Goal: Task Accomplishment & Management: Manage account settings

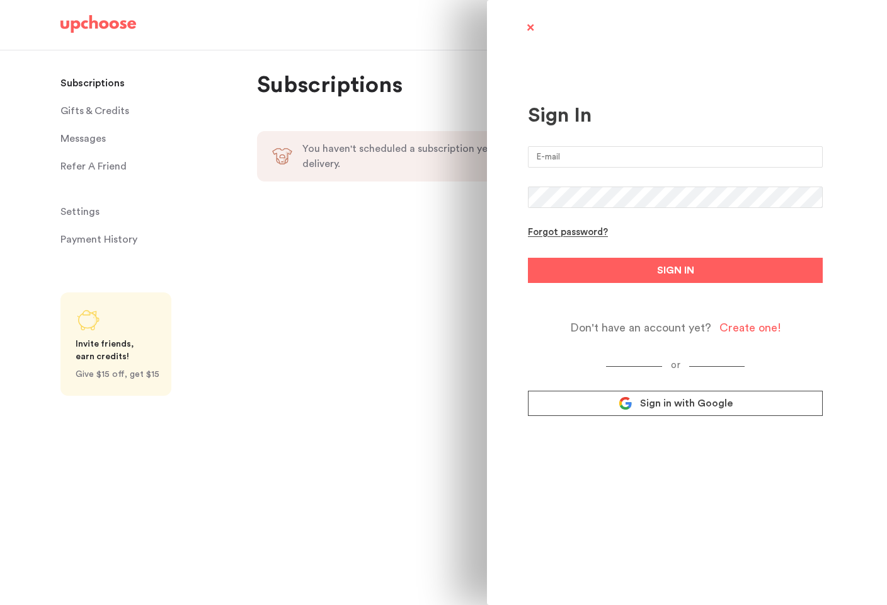
click at [583, 152] on input "email" at bounding box center [675, 156] width 295 height 21
click at [610, 146] on input "[PERSON_NAME][EMAIL_ADDRESS][DOMAIN_NAME]" at bounding box center [675, 156] width 295 height 21
click at [612, 150] on input "[PERSON_NAME][EMAIL_ADDRESS][DOMAIN_NAME]" at bounding box center [675, 156] width 295 height 21
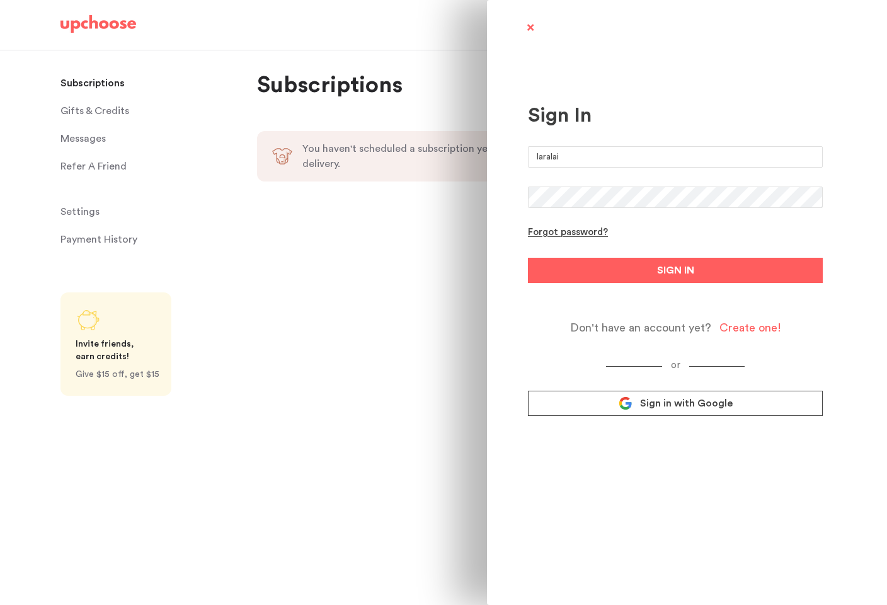
type input "[EMAIL_ADDRESS][DOMAIN_NAME]"
click at [528, 258] on button "SIGN IN" at bounding box center [675, 270] width 295 height 25
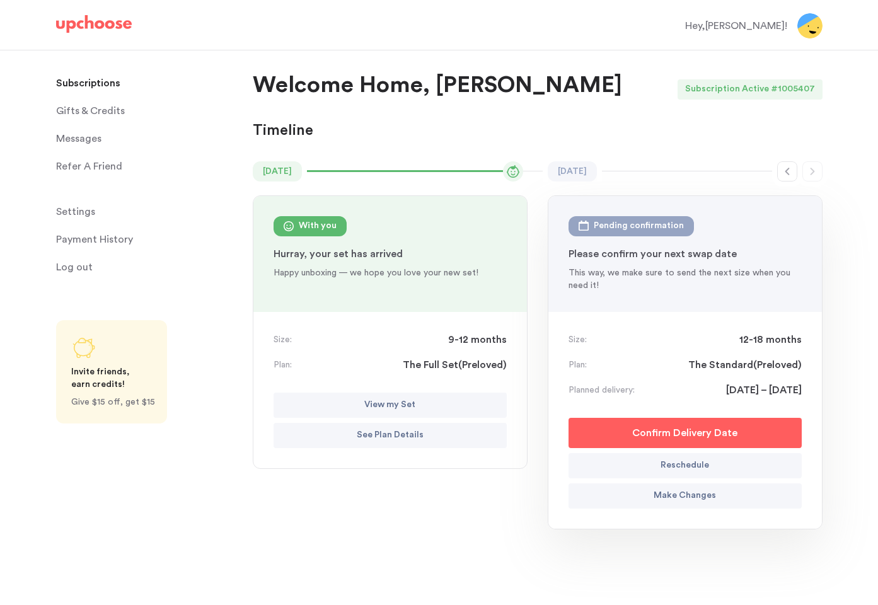
click at [693, 438] on p "Confirm Delivery Date" at bounding box center [684, 432] width 105 height 15
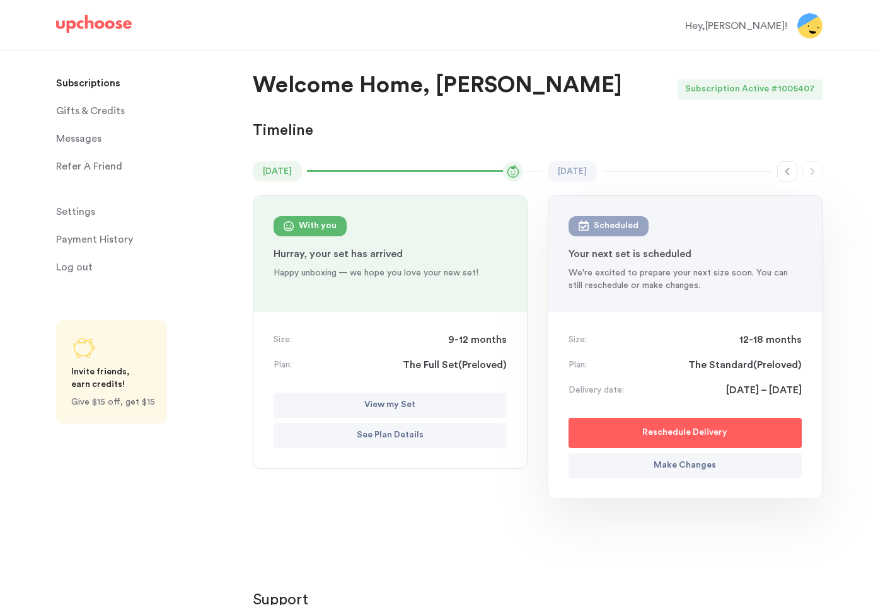
click at [694, 435] on p "Reschedule Delivery" at bounding box center [684, 432] width 85 height 15
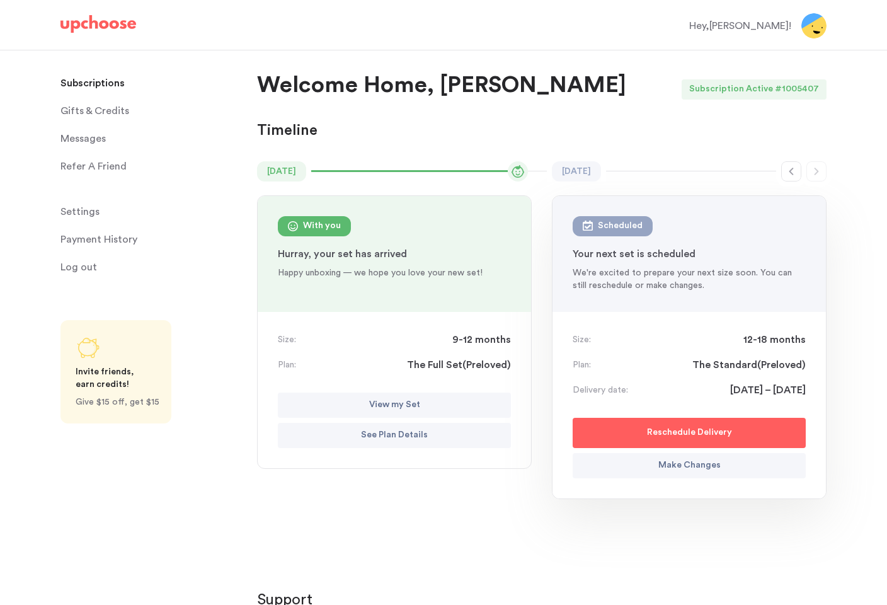
select select "October"
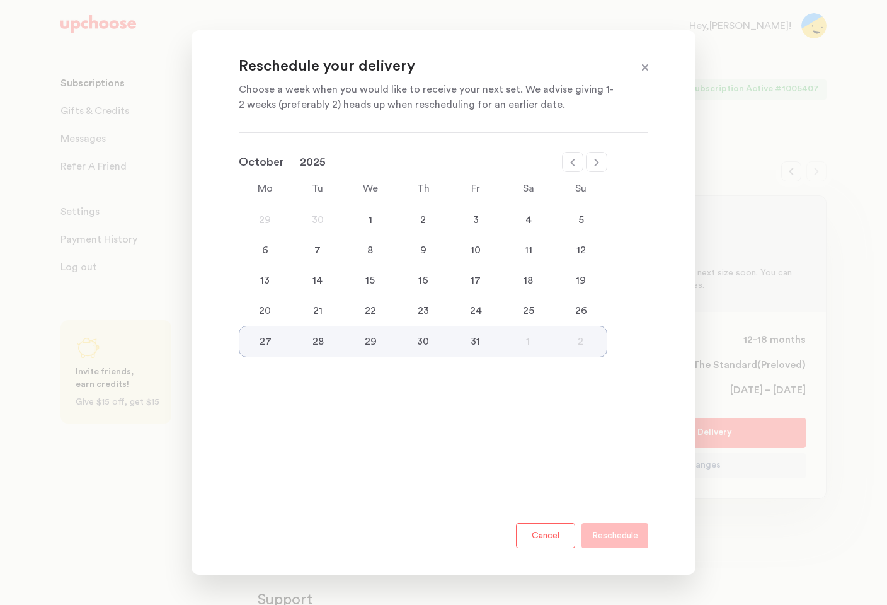
click at [260, 239] on div "6 7 8 9 10 11 12" at bounding box center [423, 250] width 369 height 30
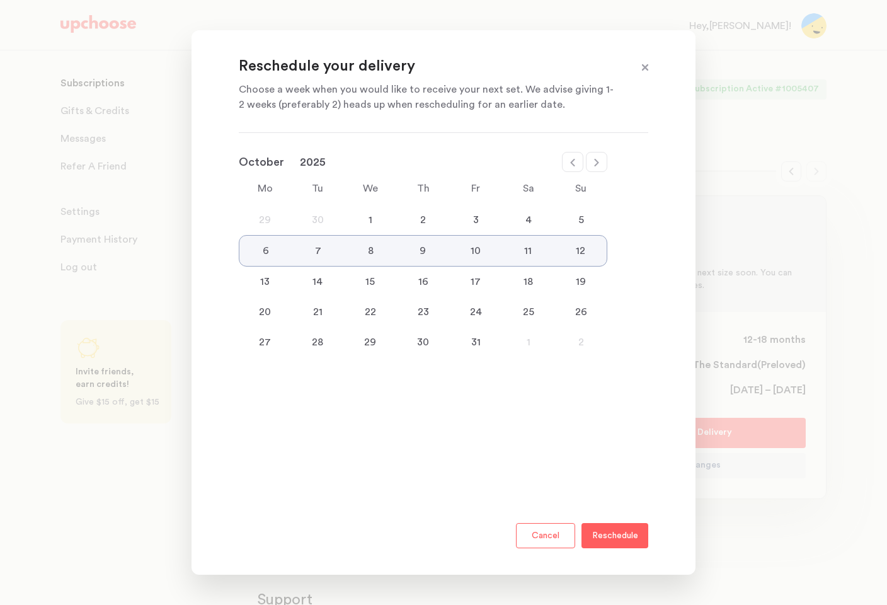
click at [374, 222] on div "1" at bounding box center [370, 219] width 53 height 15
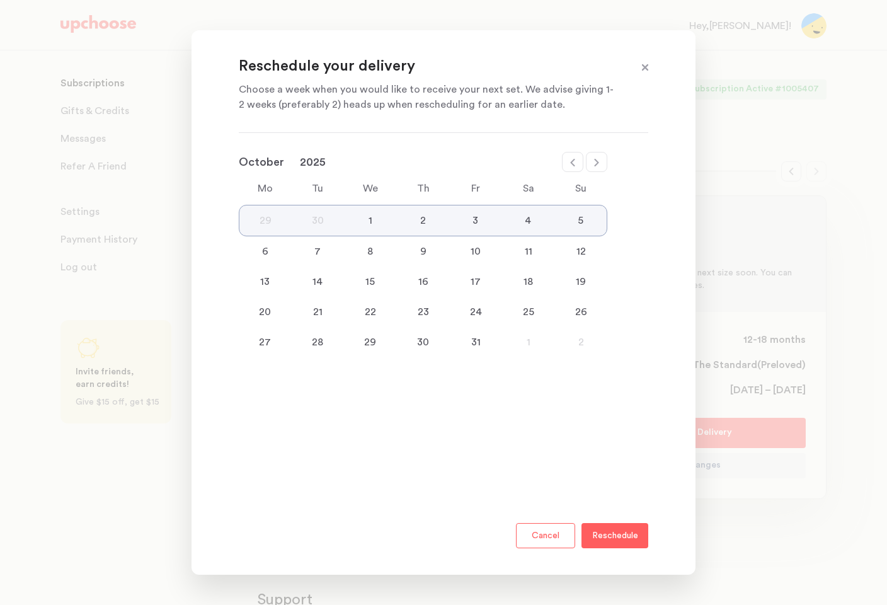
click at [636, 541] on p "Reschedule" at bounding box center [615, 535] width 46 height 15
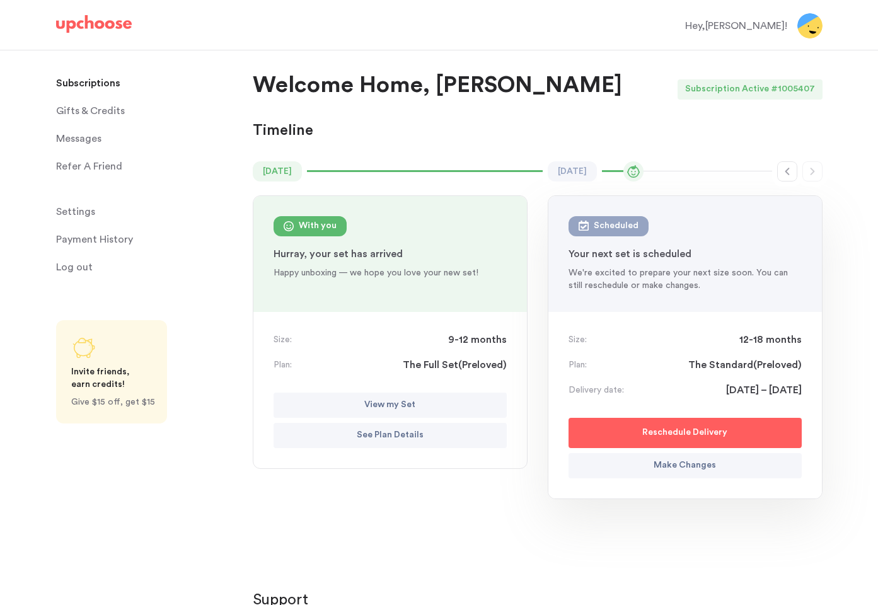
click at [81, 218] on span "Settings" at bounding box center [75, 211] width 39 height 25
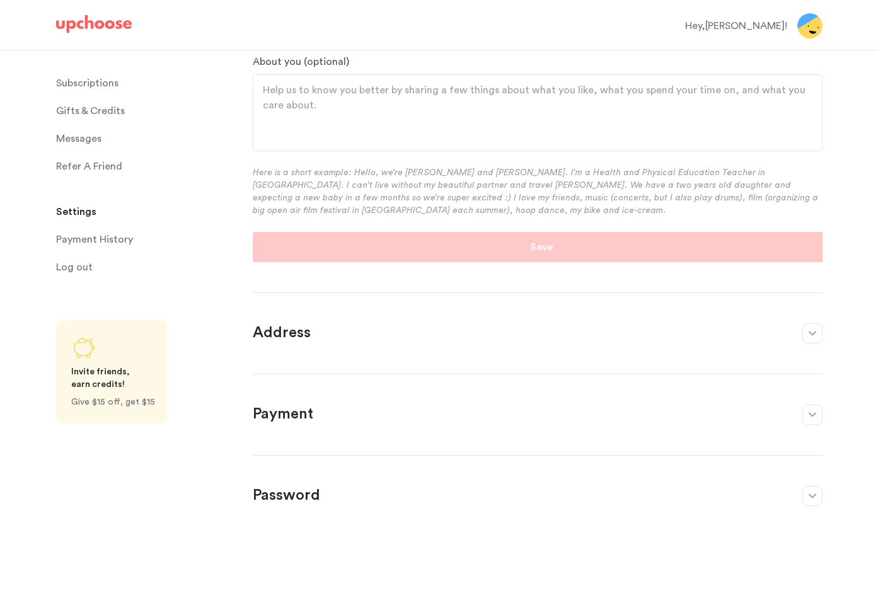
scroll to position [186, 0]
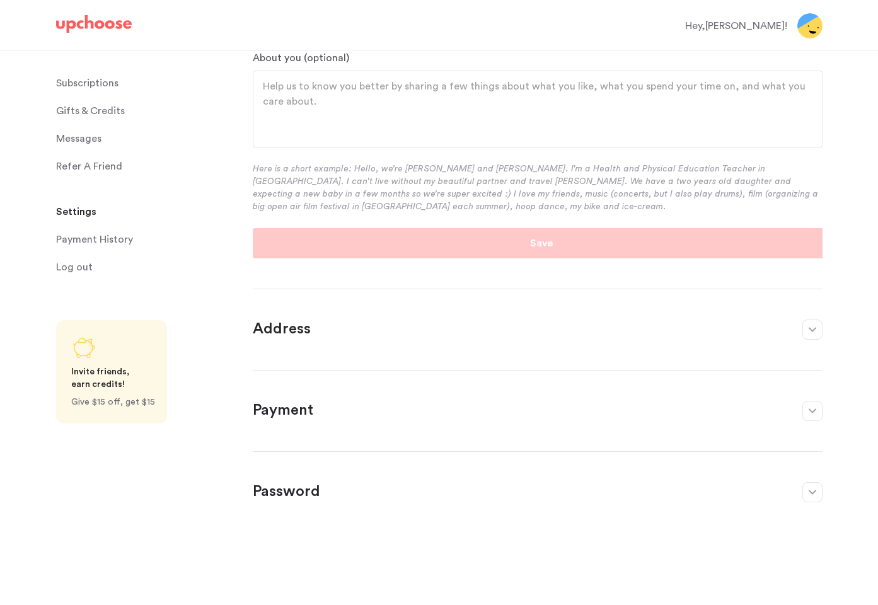
click at [519, 341] on section "Address ﻿ First name [PERSON_NAME] Last name Laitsas Search Address Street Addr…" at bounding box center [538, 322] width 570 height 66
click at [809, 327] on icon "button" at bounding box center [812, 329] width 8 height 5
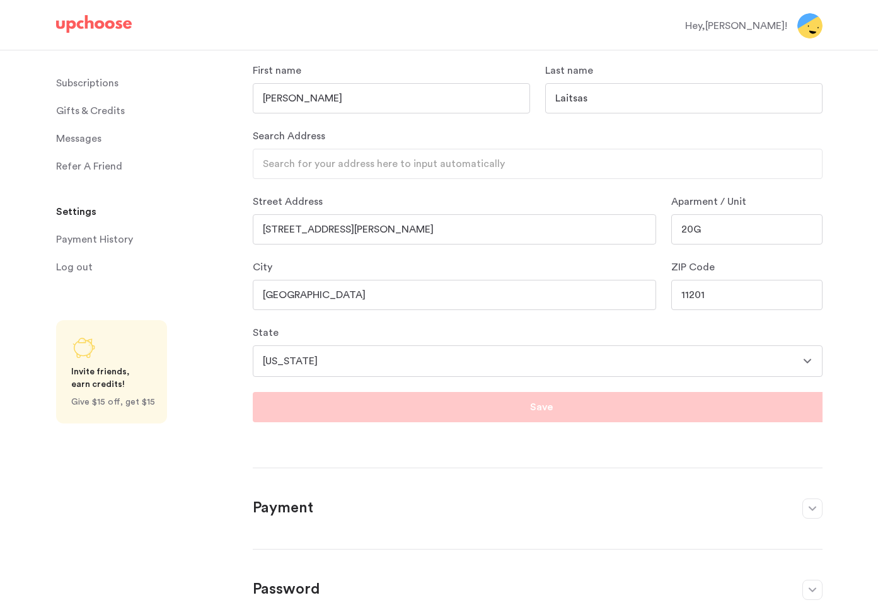
scroll to position [58, 0]
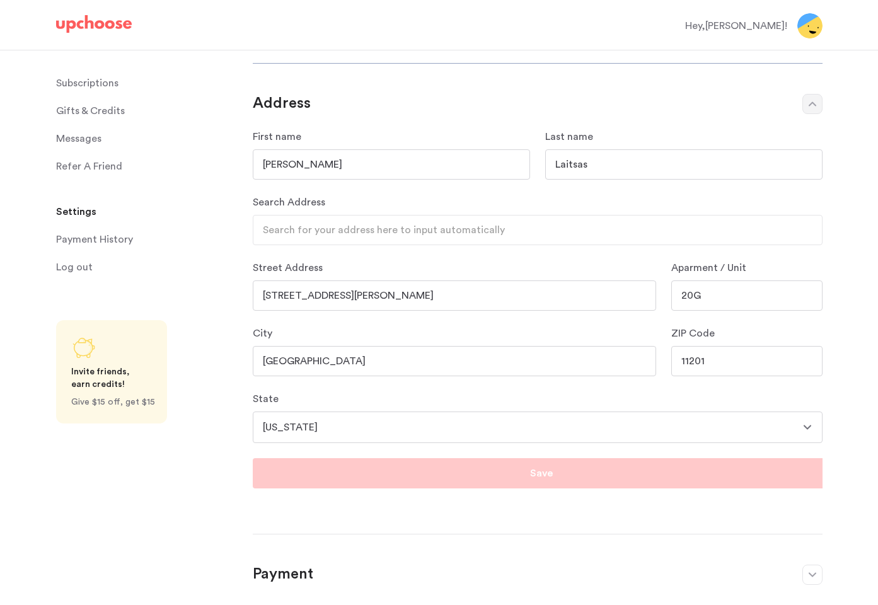
click at [374, 293] on input "[STREET_ADDRESS][PERSON_NAME]" at bounding box center [454, 295] width 403 height 30
drag, startPoint x: 374, startPoint y: 293, endPoint x: 367, endPoint y: 284, distance: 11.4
click at [374, 293] on input "[STREET_ADDRESS][PERSON_NAME]" at bounding box center [454, 295] width 403 height 30
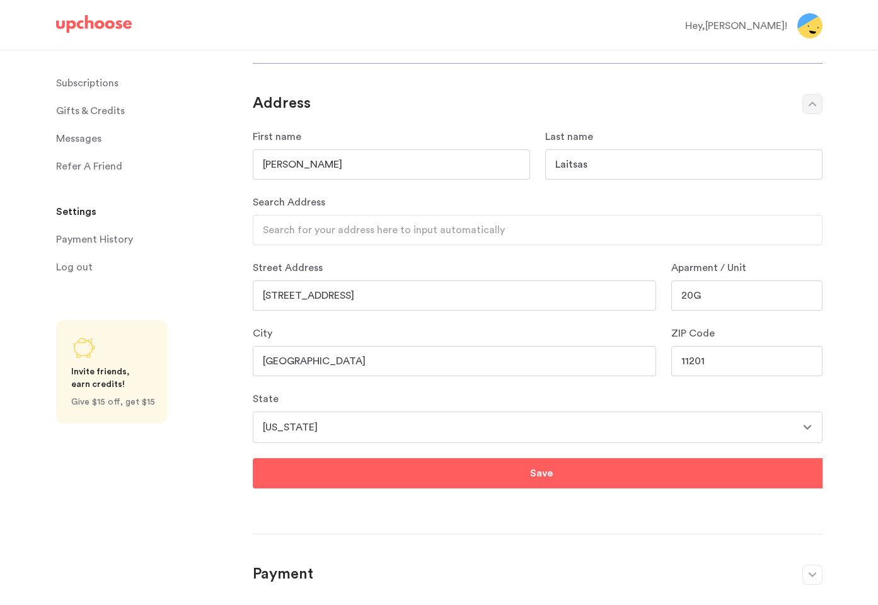
type input "[STREET_ADDRESS]"
type input "Short Hills"
type input "07078"
click at [366, 420] on select "[US_STATE] [US_STATE] [US_STATE] [US_STATE] [US_STATE] [US_STATE] [US_STATE] [U…" at bounding box center [538, 427] width 570 height 32
select select "NJ"
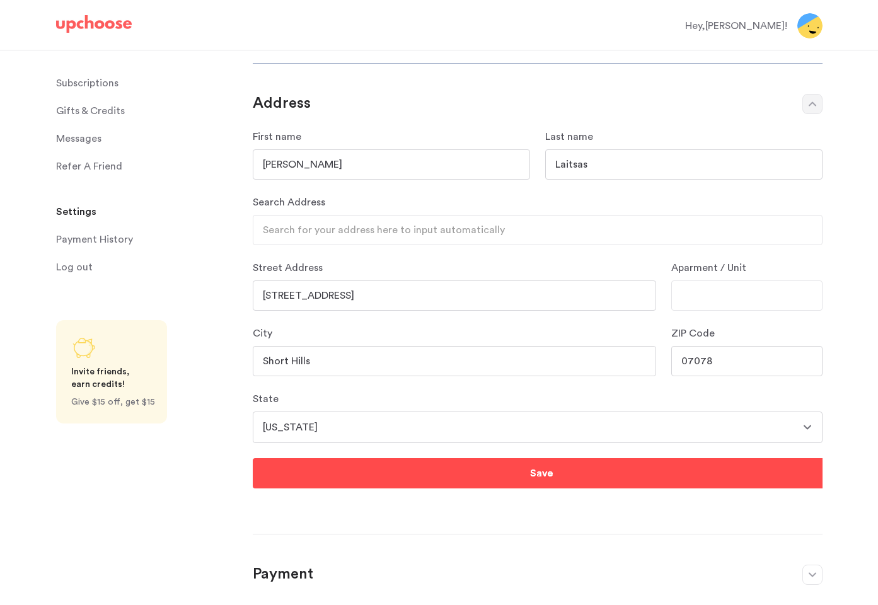
click at [515, 481] on button "Save" at bounding box center [541, 473] width 577 height 30
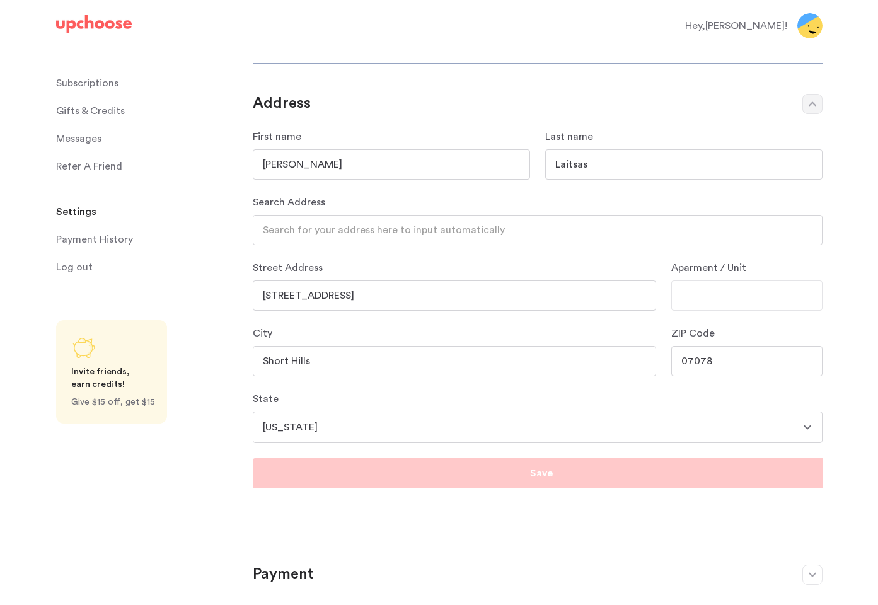
click at [448, 230] on input "Search Address" at bounding box center [538, 230] width 570 height 30
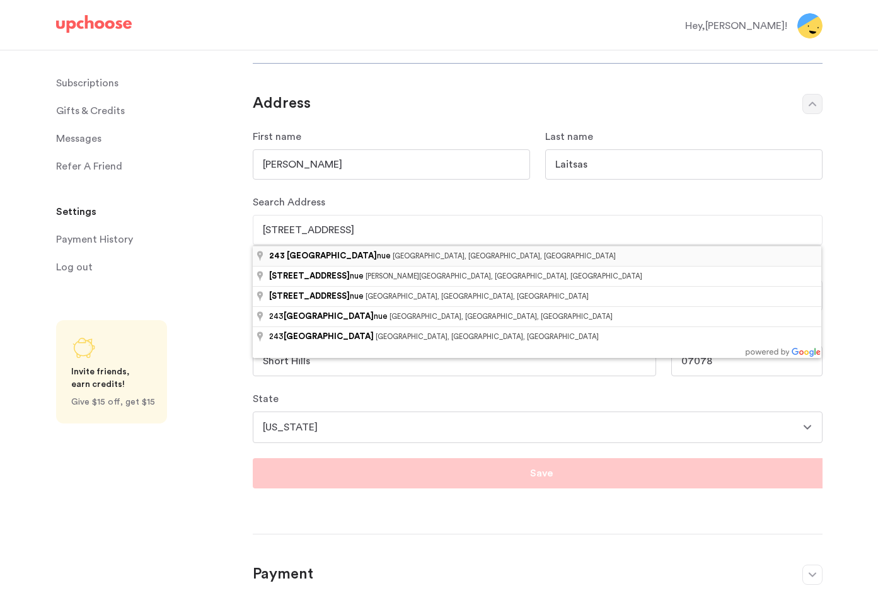
type input "[STREET_ADDRESS]"
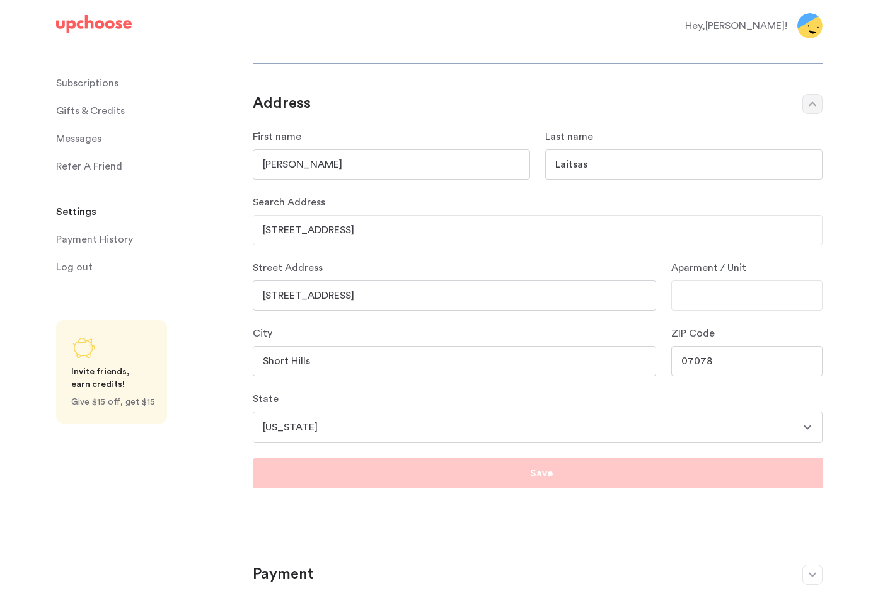
type input "[STREET_ADDRESS]"
type input "Millburn"
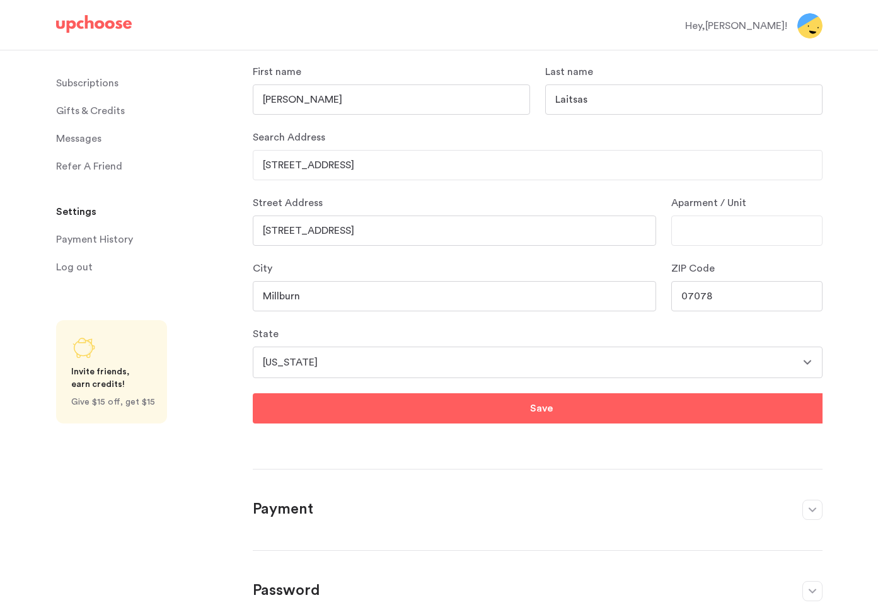
scroll to position [143, 0]
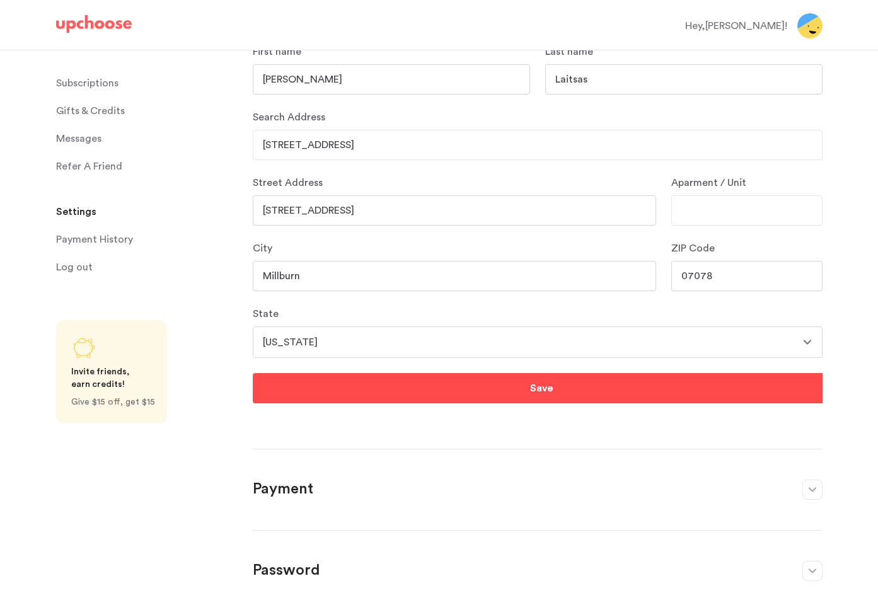
click at [594, 386] on button "Save" at bounding box center [541, 388] width 577 height 30
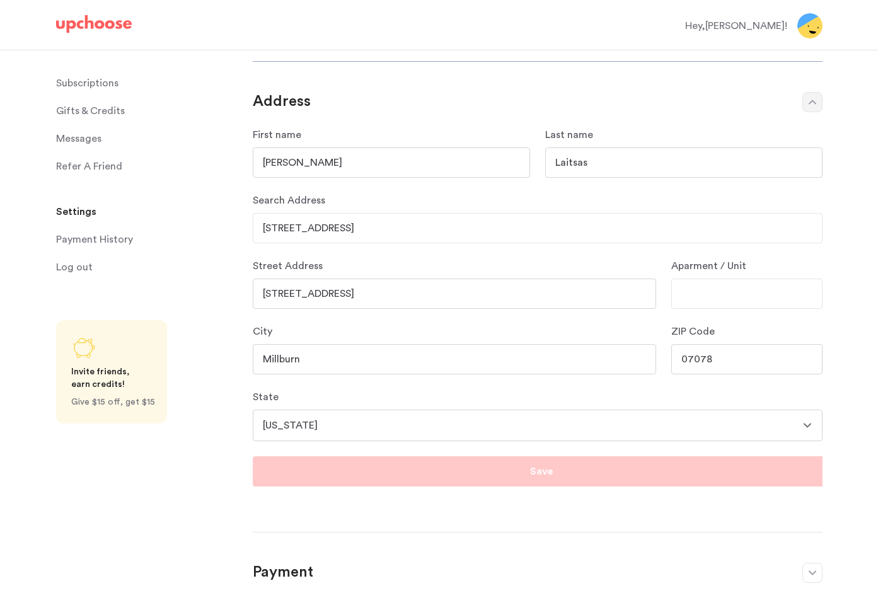
scroll to position [0, 0]
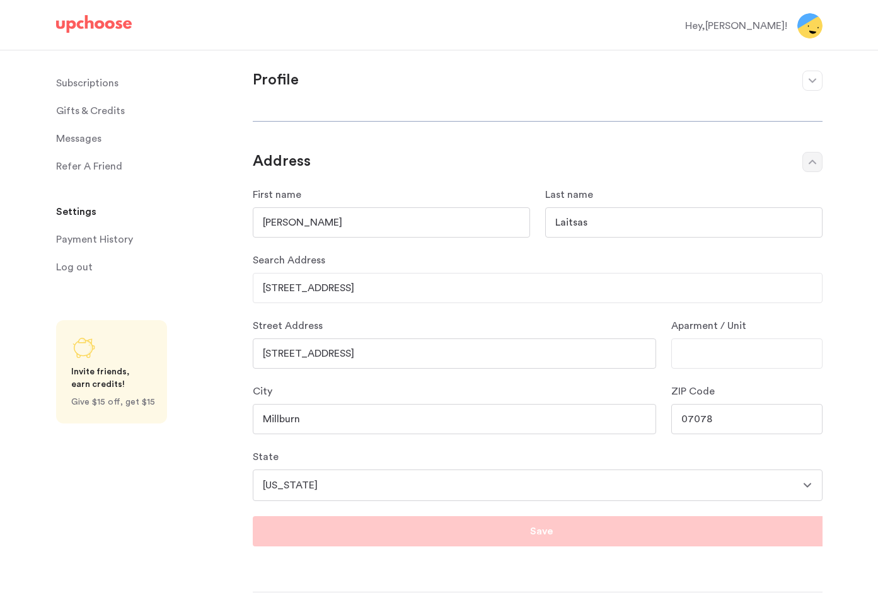
click at [88, 81] on p "Subscriptions" at bounding box center [87, 83] width 62 height 25
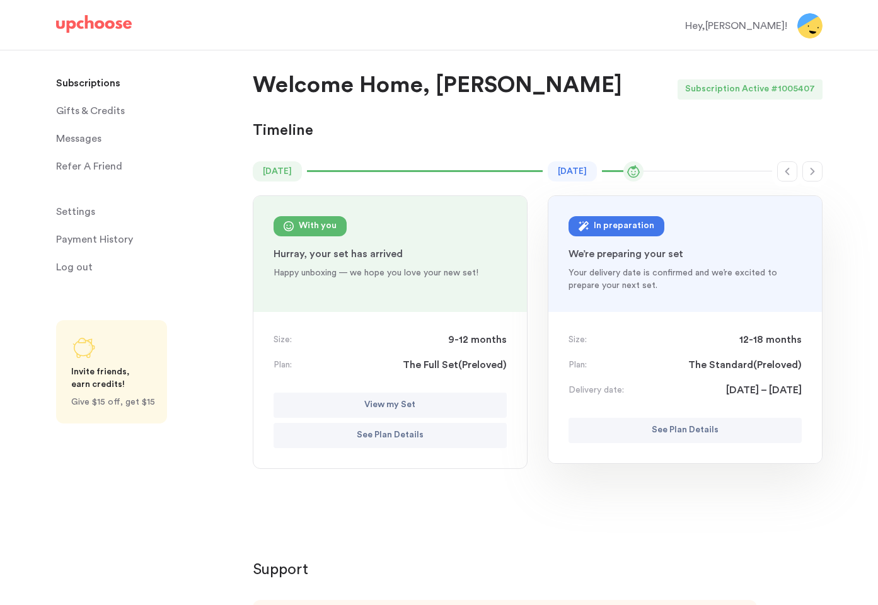
click at [784, 180] on button "button" at bounding box center [787, 171] width 20 height 20
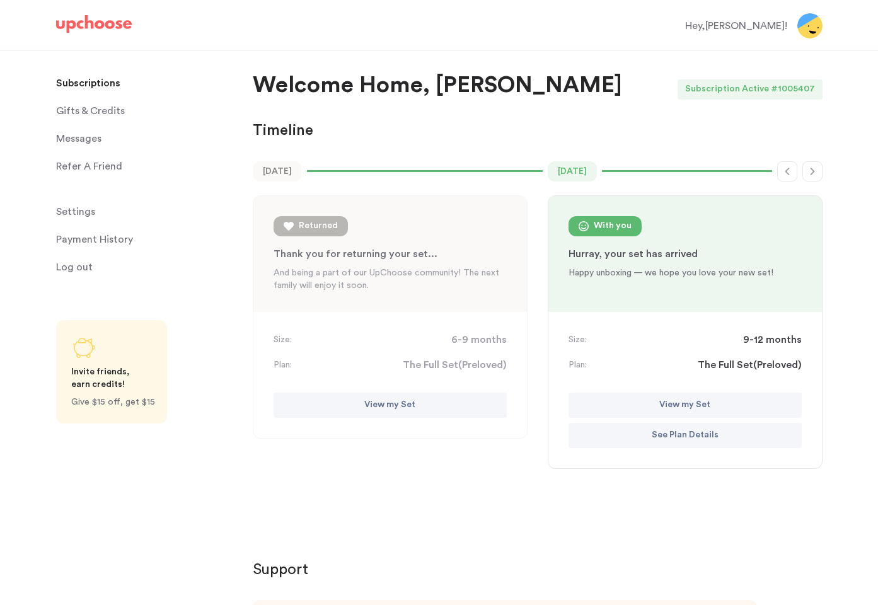
click at [787, 178] on button "button" at bounding box center [787, 171] width 20 height 20
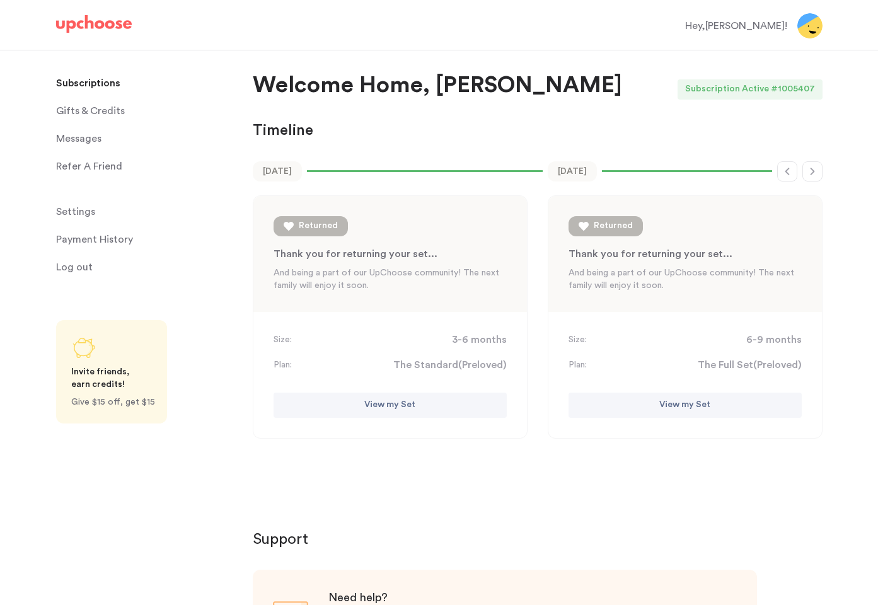
click at [787, 178] on button "button" at bounding box center [787, 171] width 20 height 20
click at [807, 173] on icon "button" at bounding box center [812, 171] width 10 height 10
click at [816, 176] on button "button" at bounding box center [812, 171] width 20 height 20
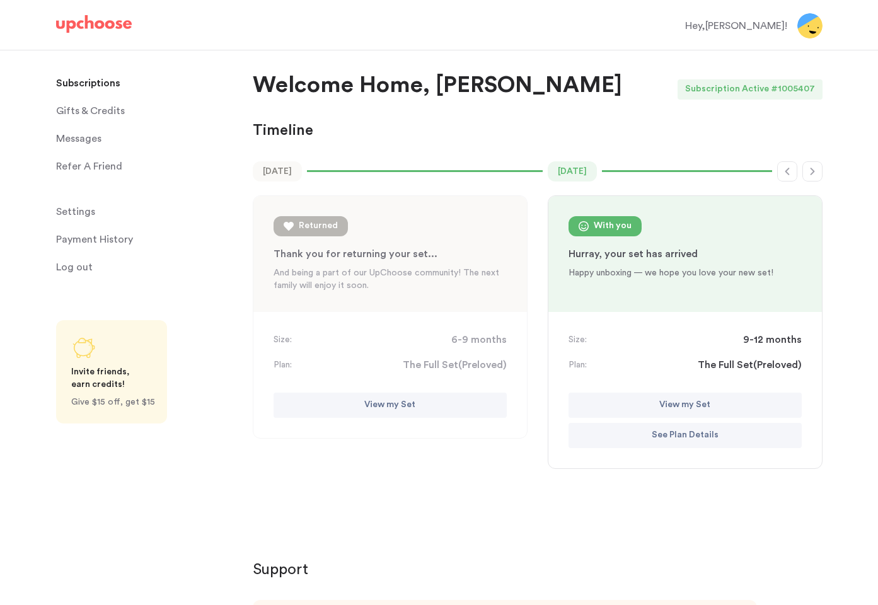
click at [818, 178] on button "button" at bounding box center [812, 171] width 20 height 20
